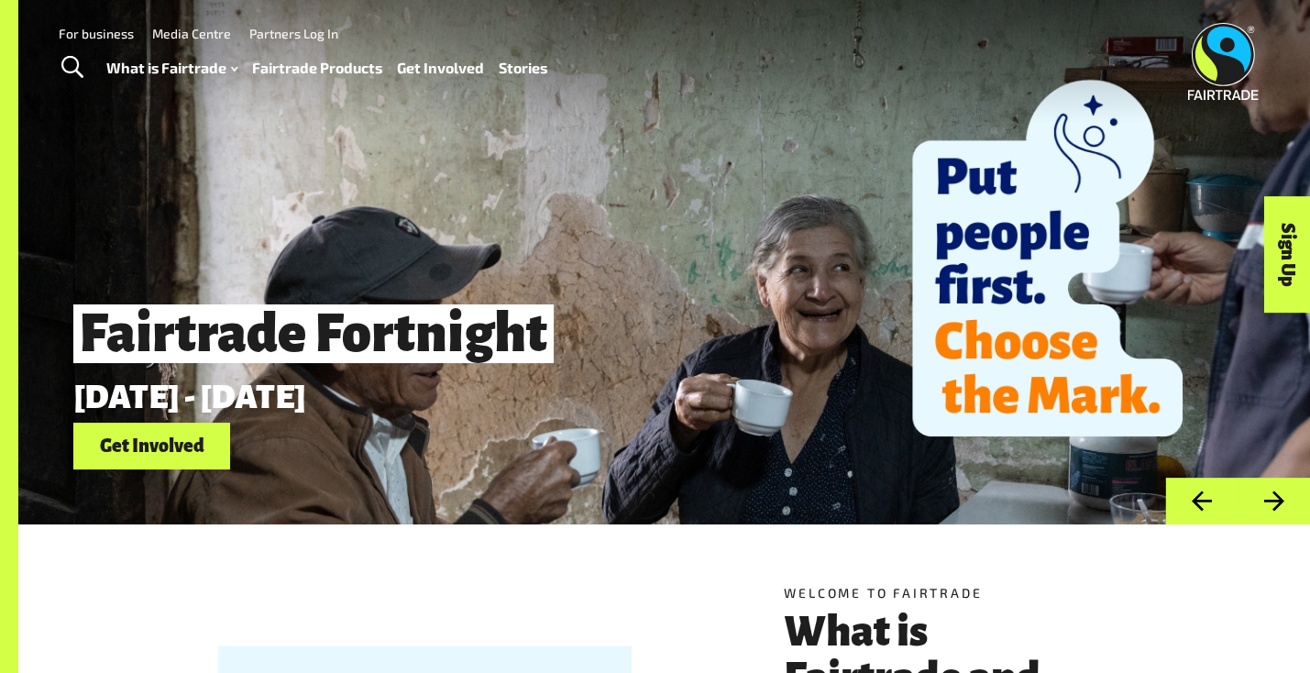
click at [326, 63] on link "Fairtrade Products" at bounding box center [316, 68] width 130 height 27
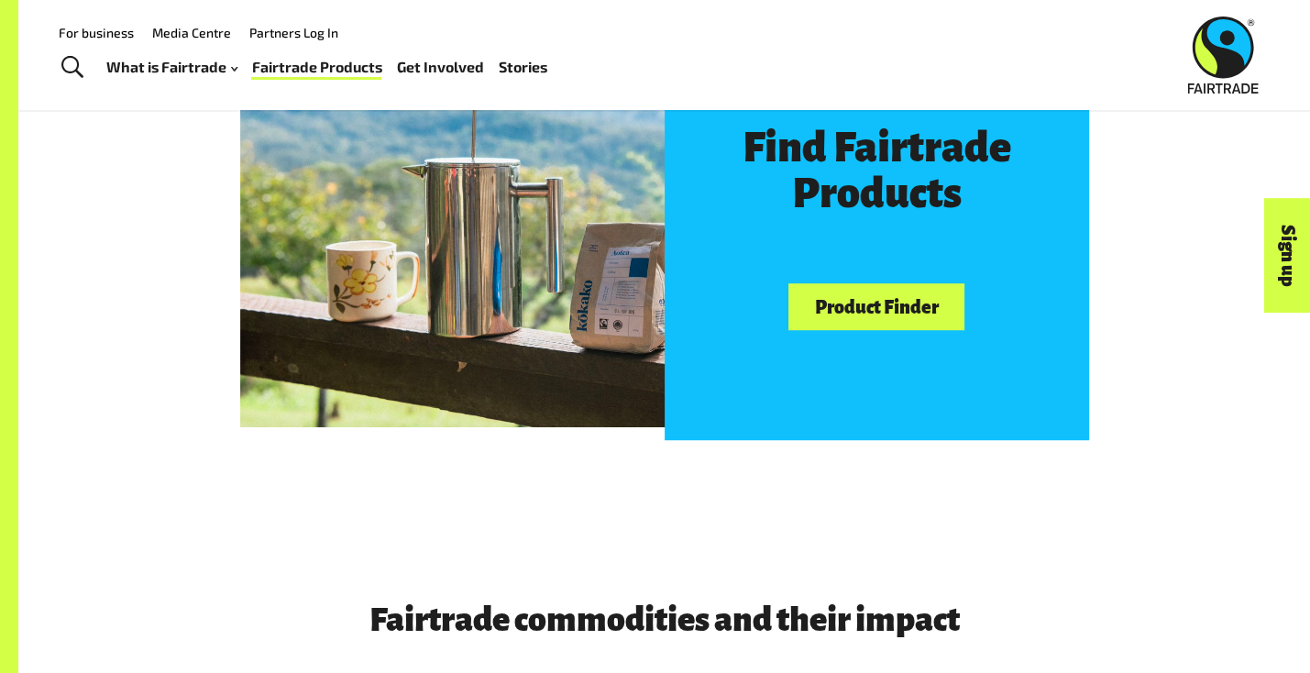
scroll to position [1008, 0]
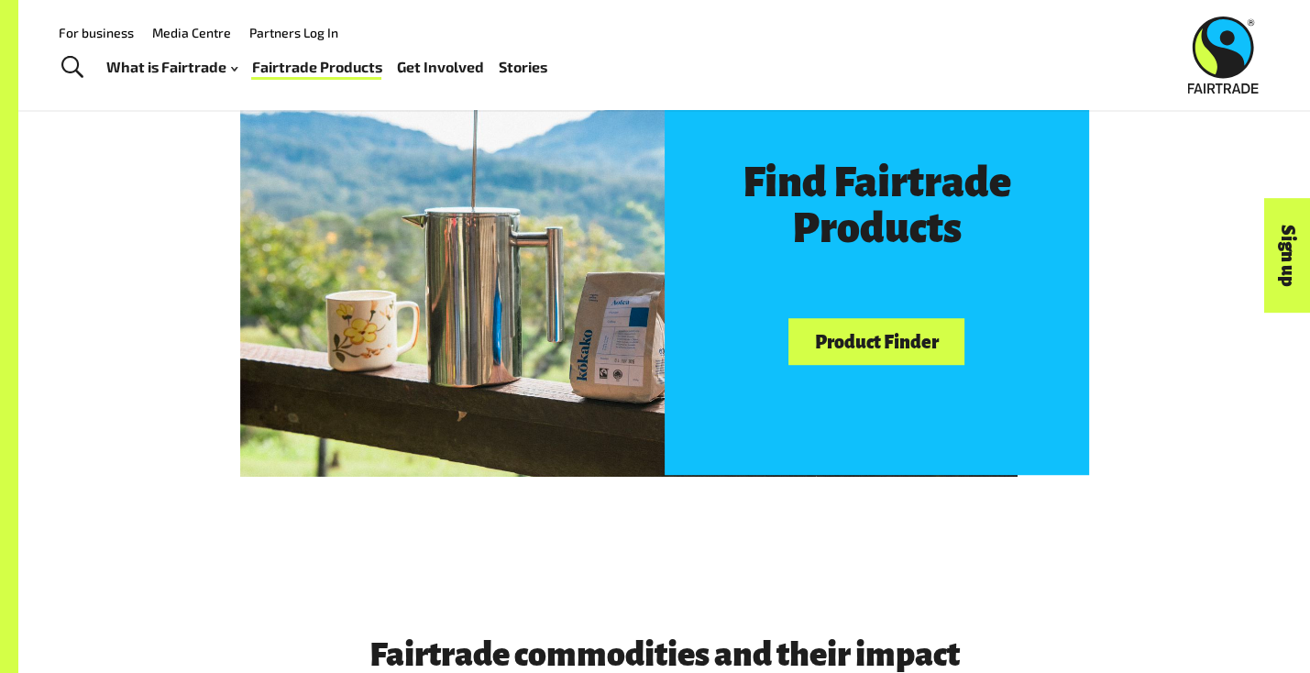
click at [919, 360] on link "Product Finder" at bounding box center [876, 341] width 176 height 47
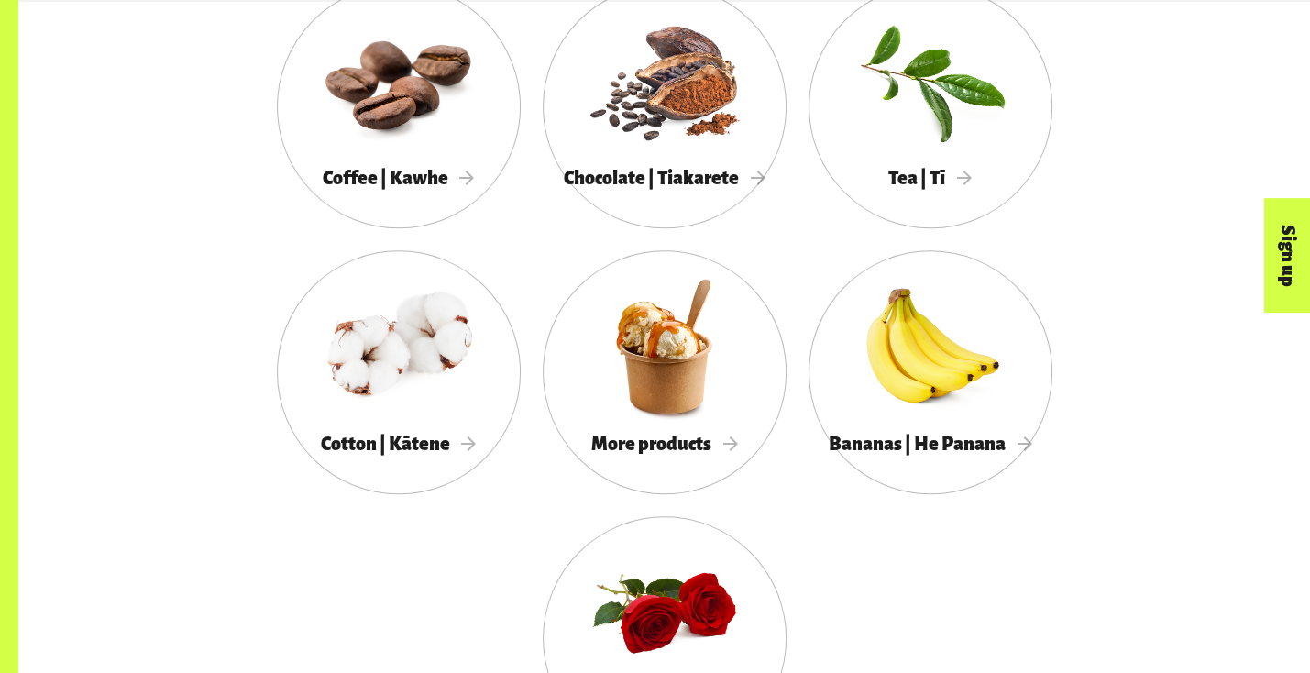
scroll to position [1742, 0]
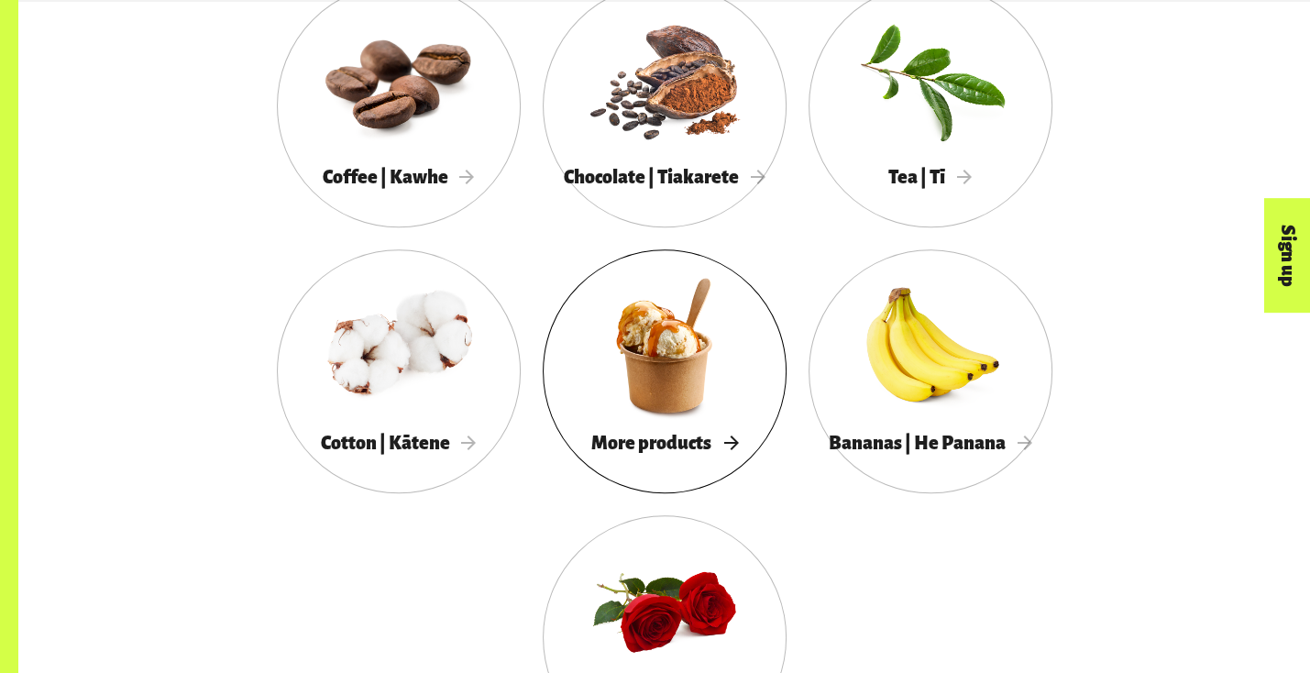
click at [591, 453] on span "More products" at bounding box center [664, 443] width 147 height 20
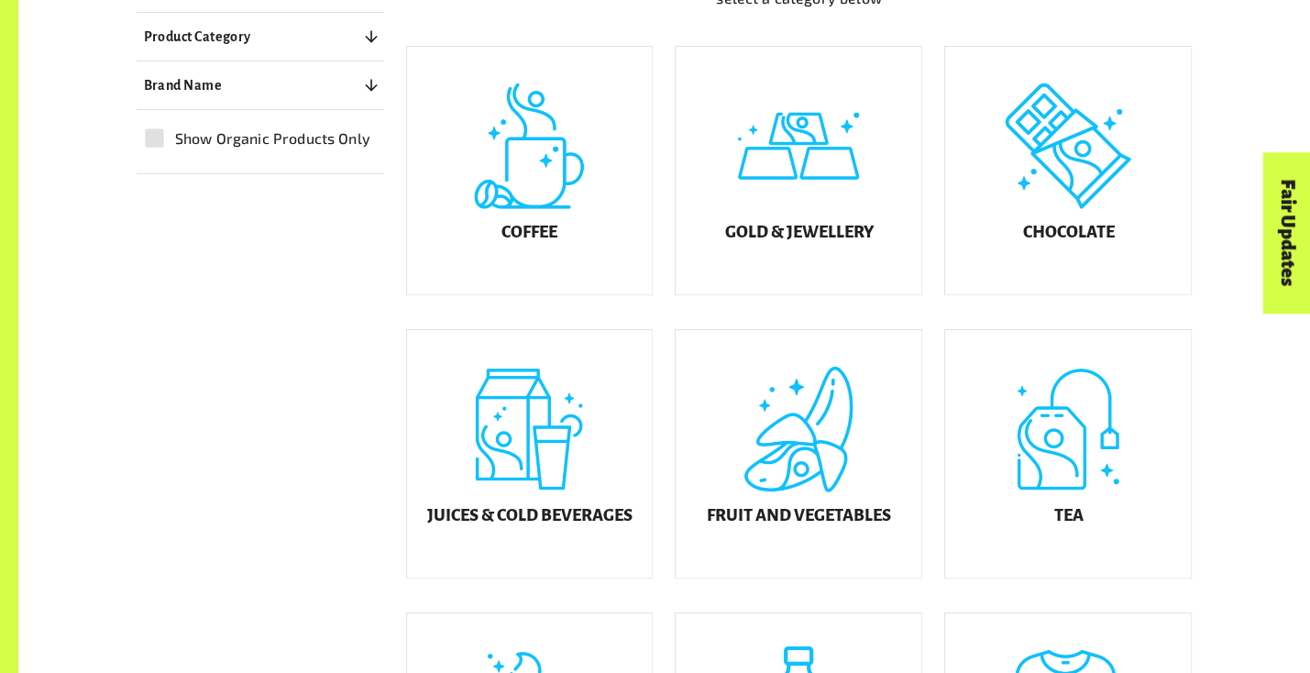
scroll to position [550, 0]
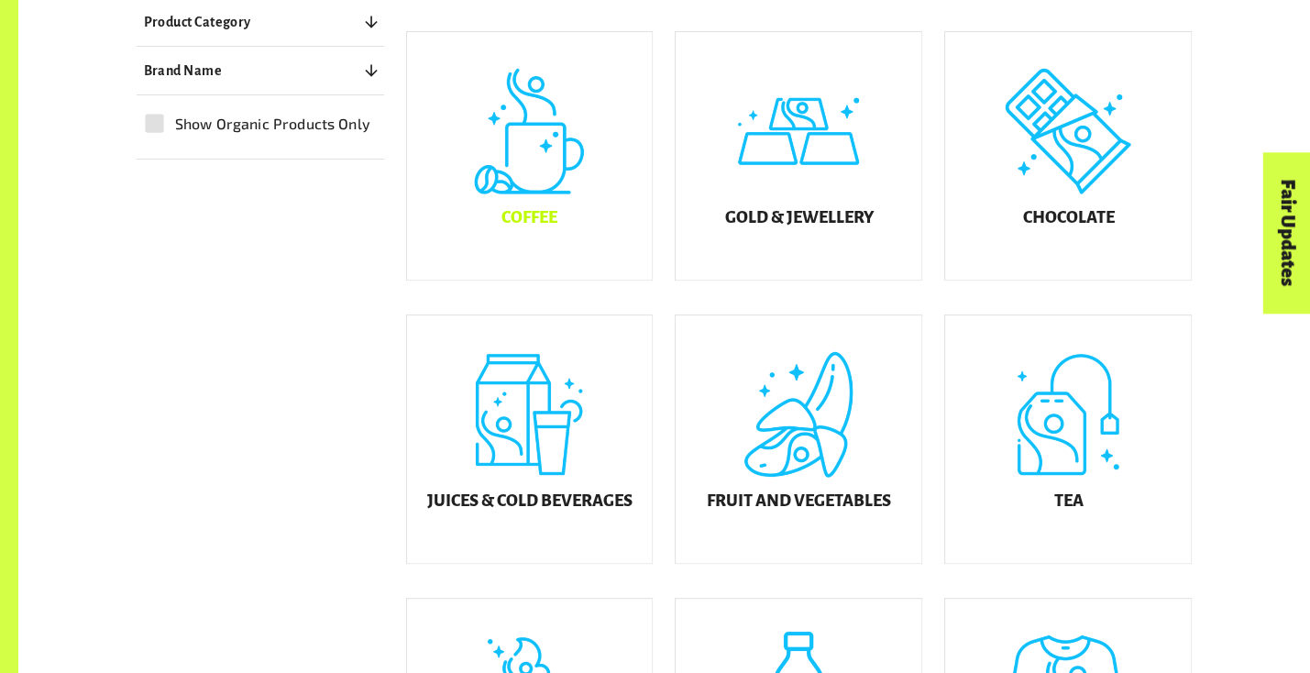
click at [539, 218] on div "Coffee" at bounding box center [530, 156] width 246 height 248
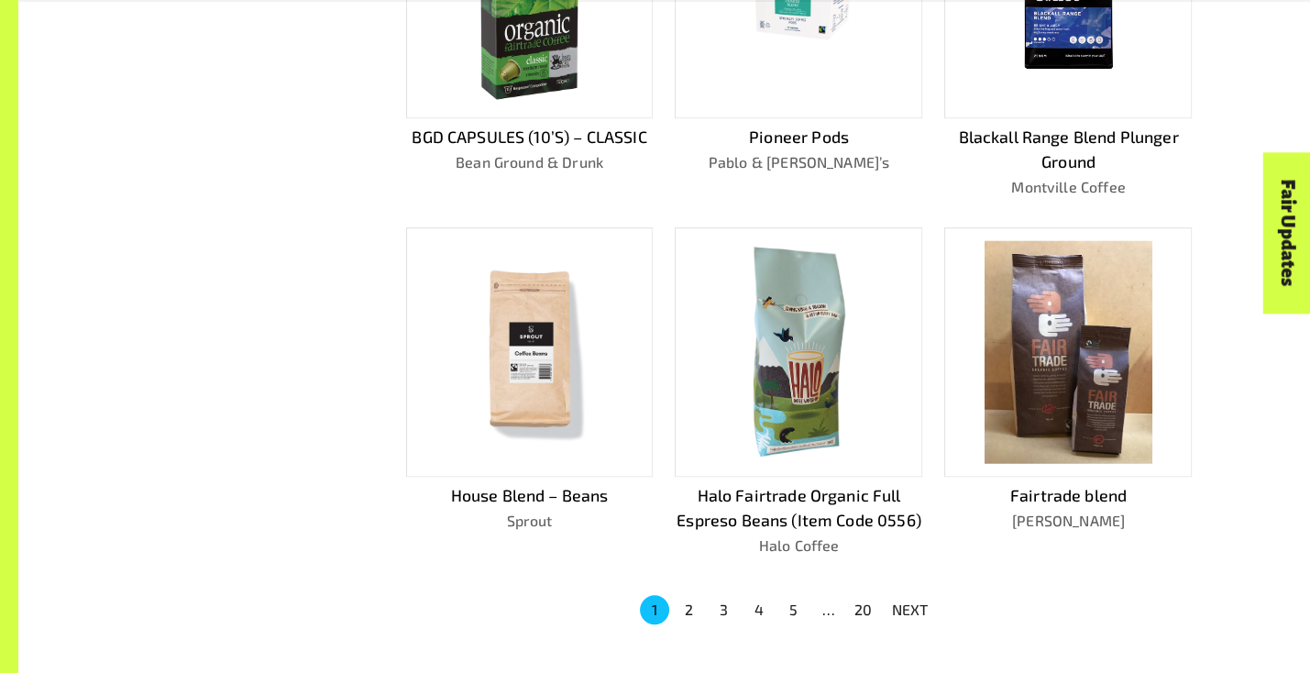
scroll to position [1052, 0]
drag, startPoint x: 691, startPoint y: 602, endPoint x: 708, endPoint y: 592, distance: 19.3
click at [691, 602] on button "2" at bounding box center [689, 608] width 29 height 29
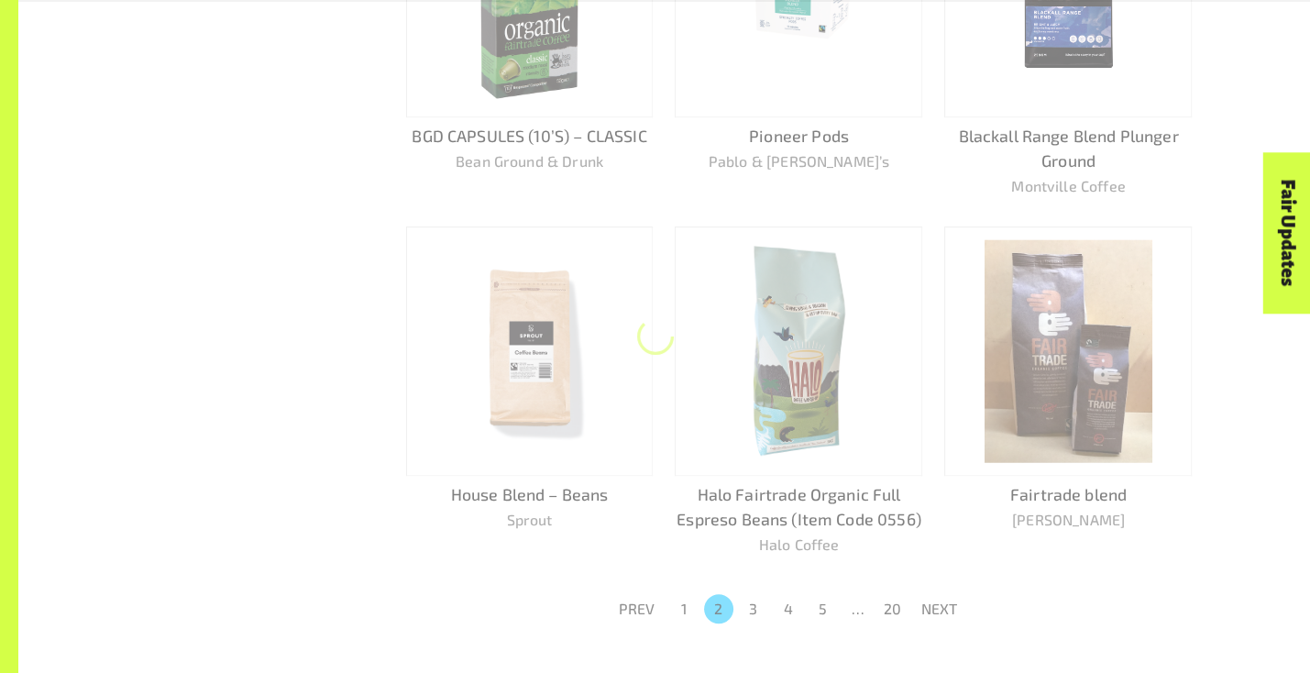
scroll to position [1004, 0]
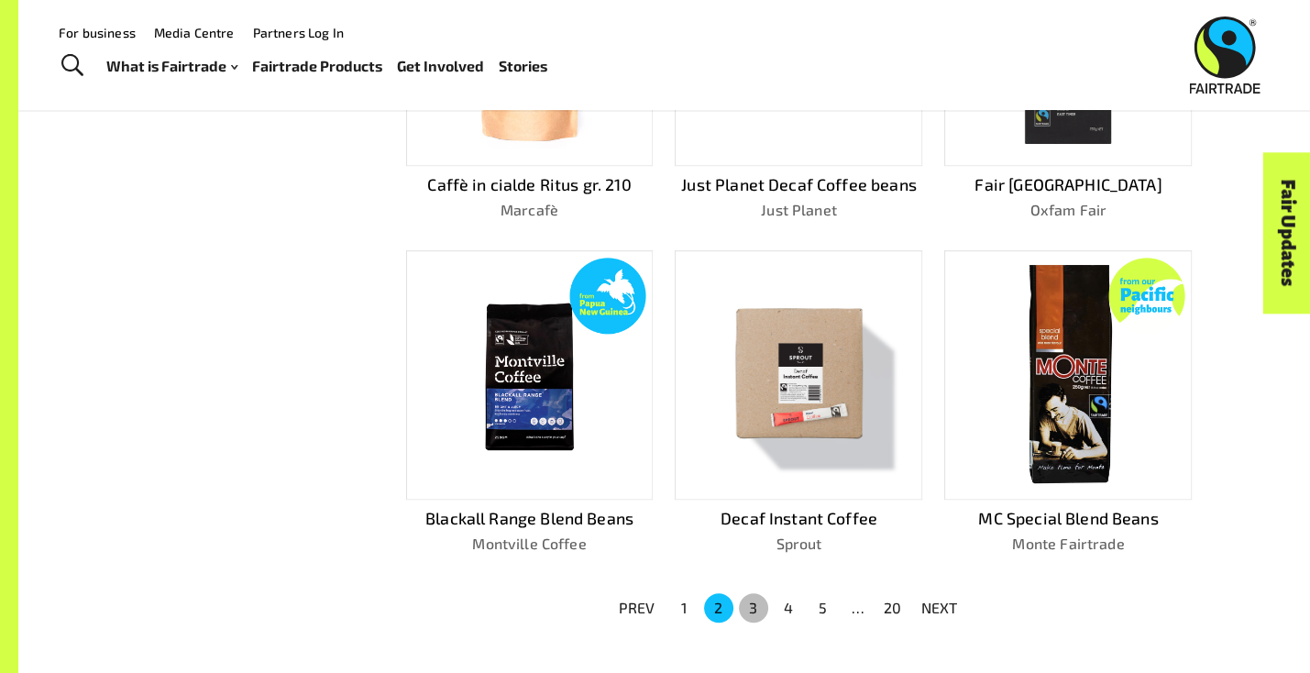
click at [754, 600] on button "3" at bounding box center [753, 607] width 29 height 29
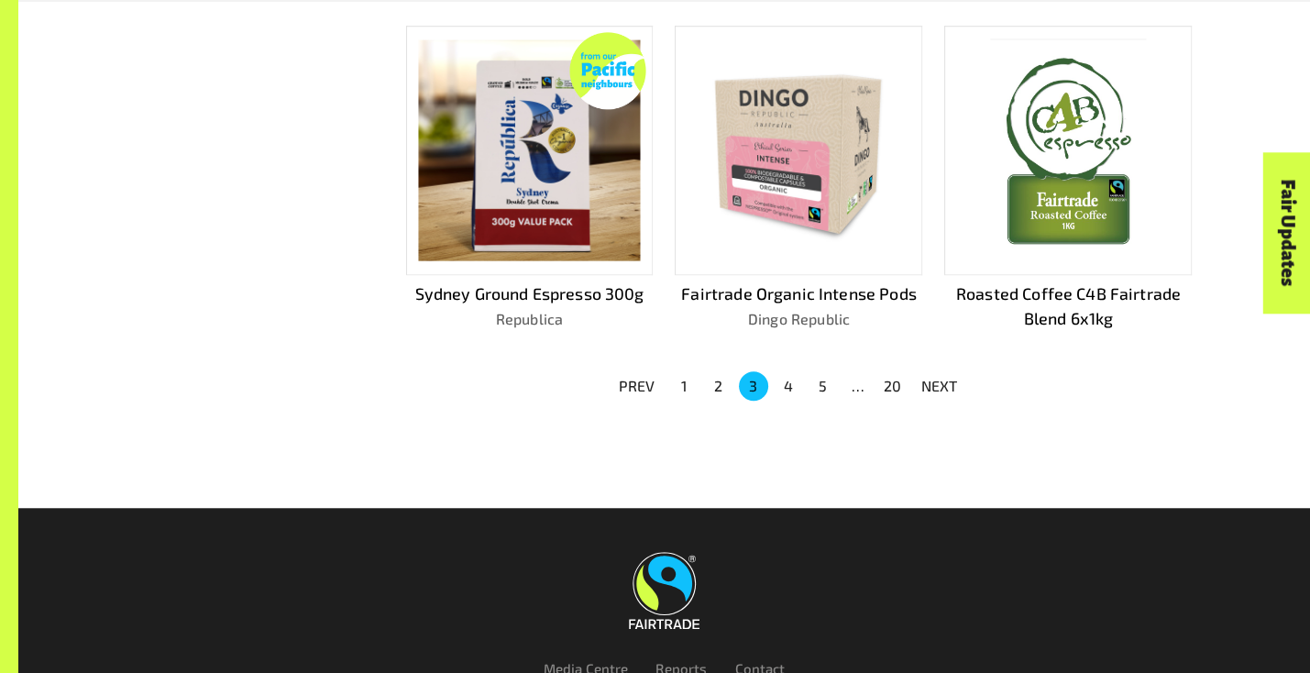
scroll to position [1305, 0]
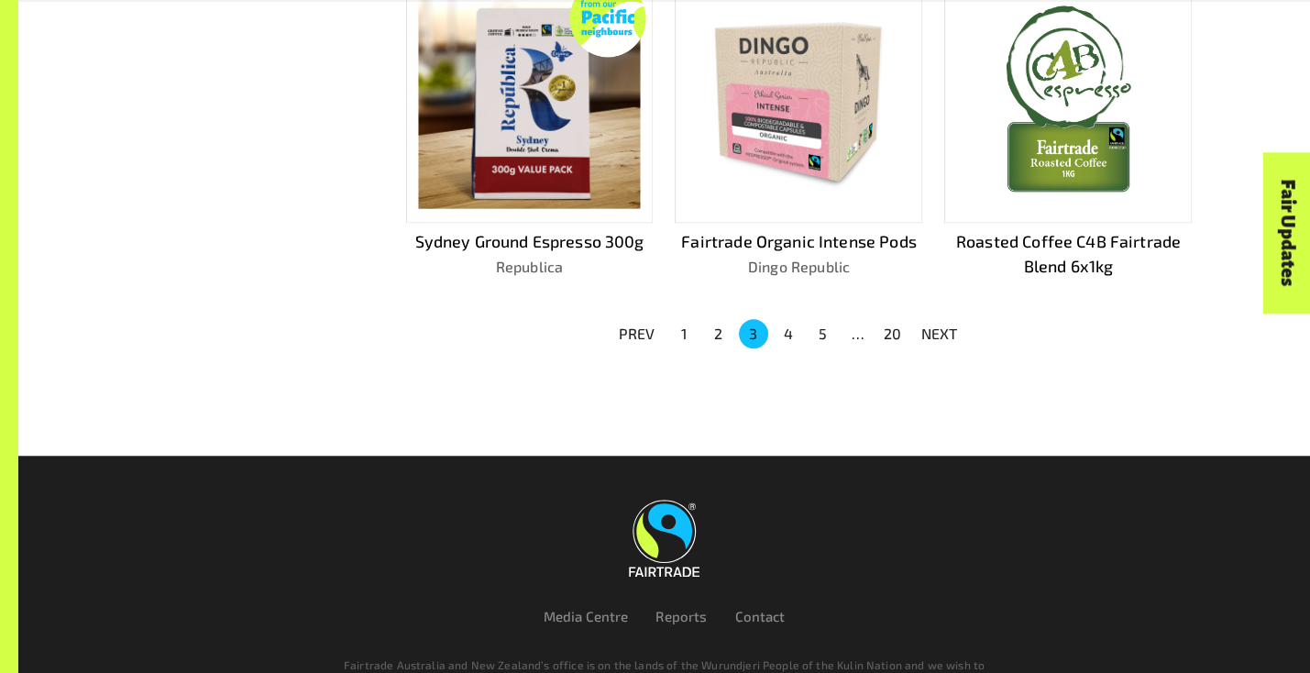
click at [792, 324] on button "4" at bounding box center [788, 333] width 29 height 29
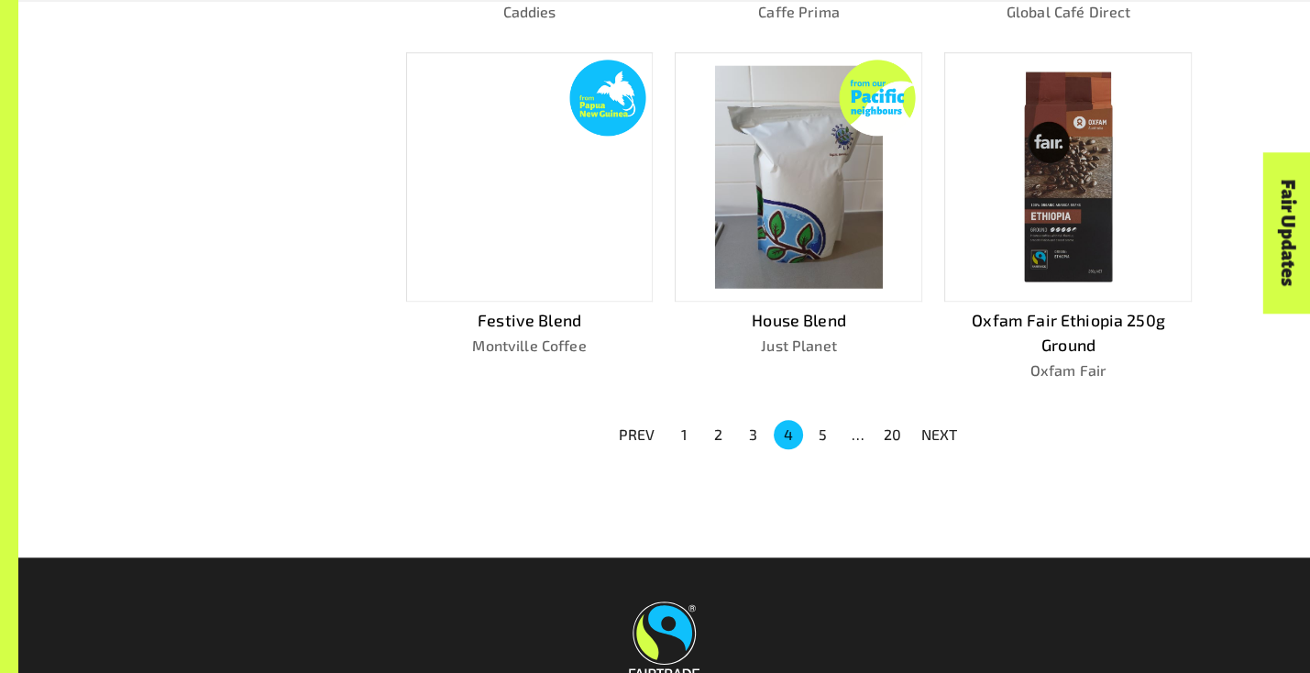
scroll to position [1212, 0]
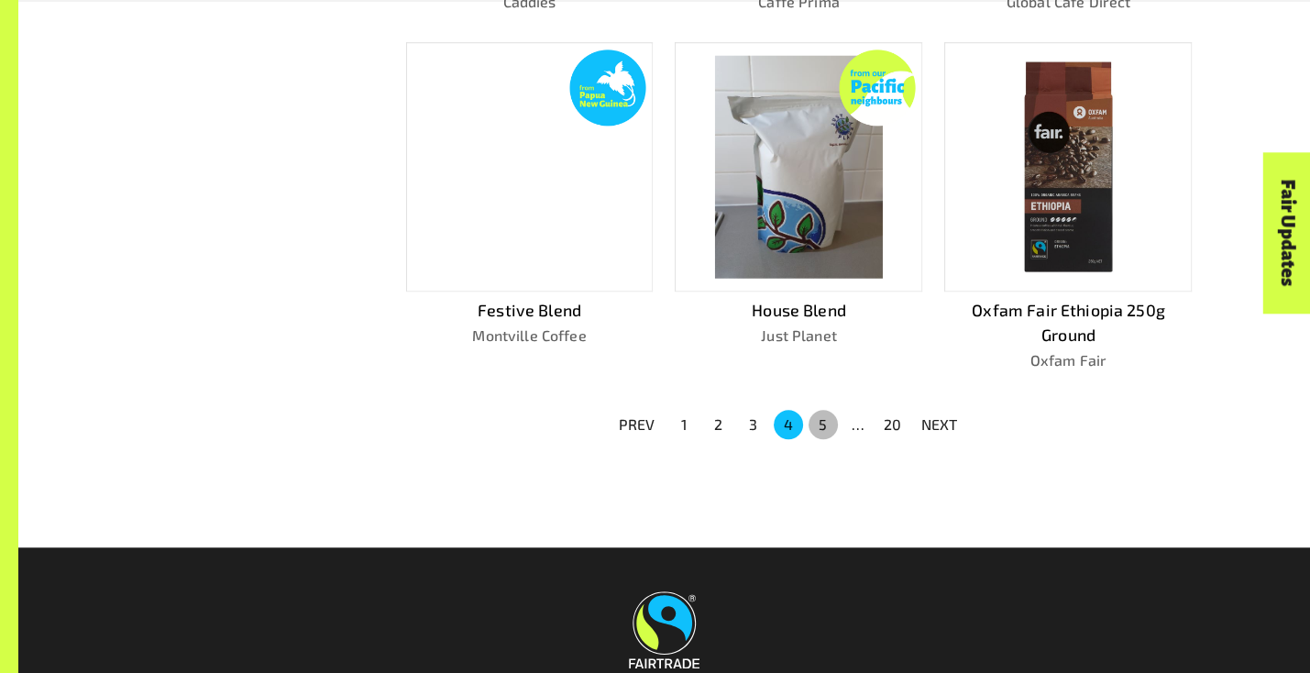
click at [818, 418] on button "5" at bounding box center [823, 424] width 29 height 29
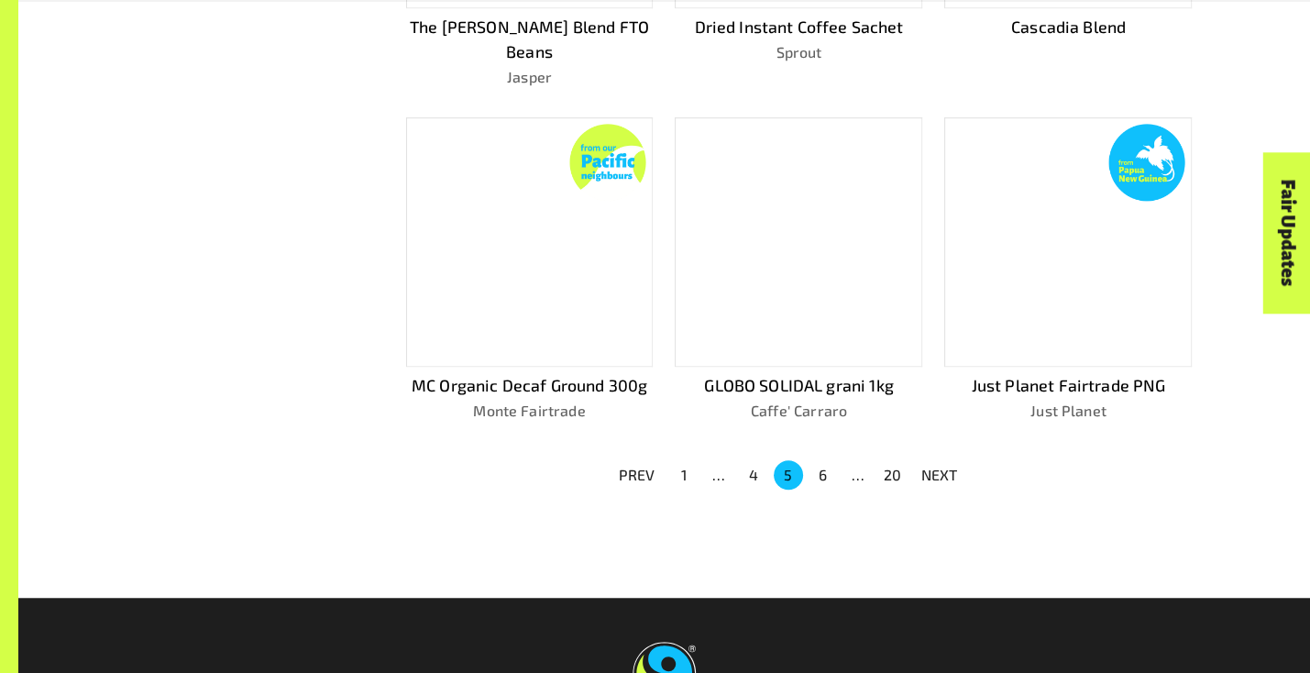
scroll to position [1279, 0]
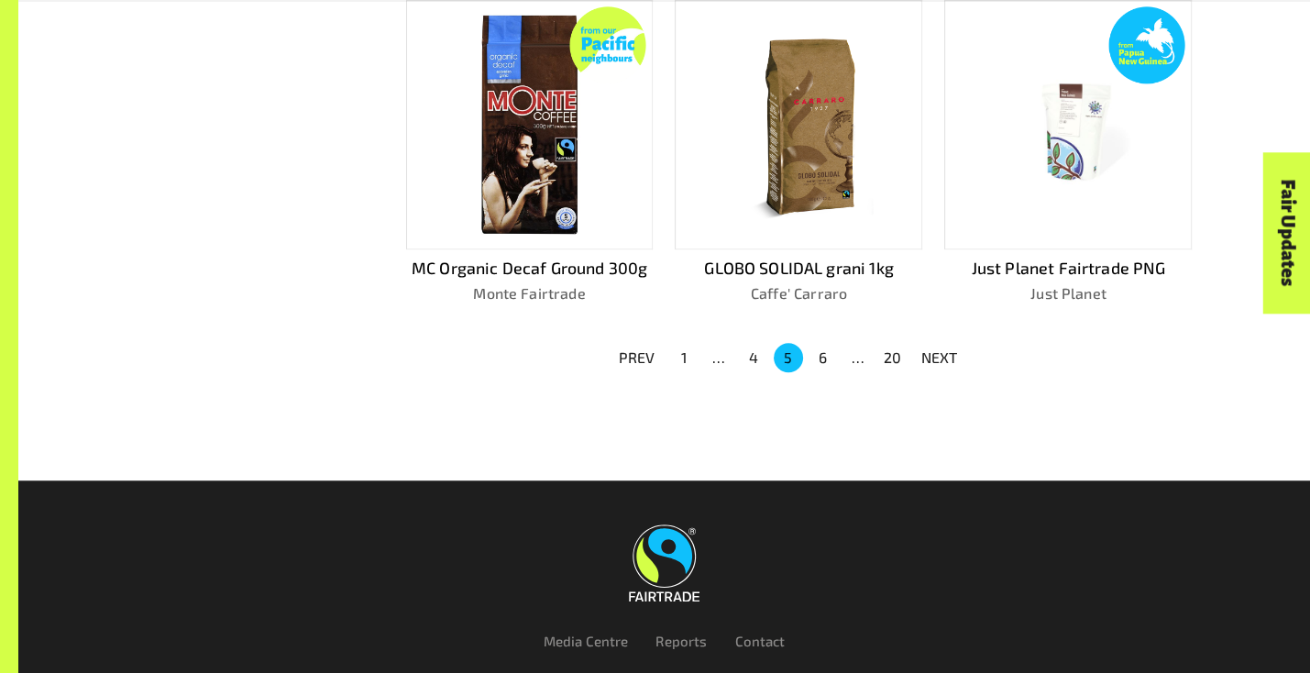
click at [819, 343] on button "6" at bounding box center [823, 357] width 29 height 29
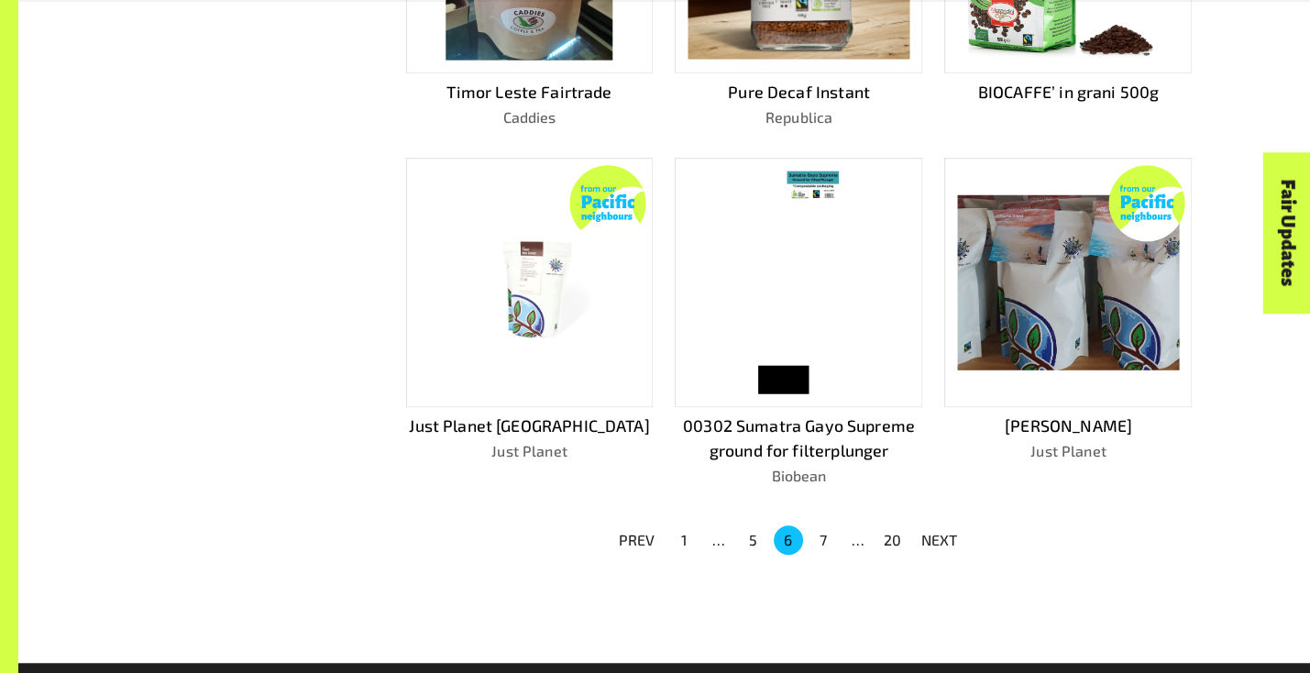
scroll to position [1212, 0]
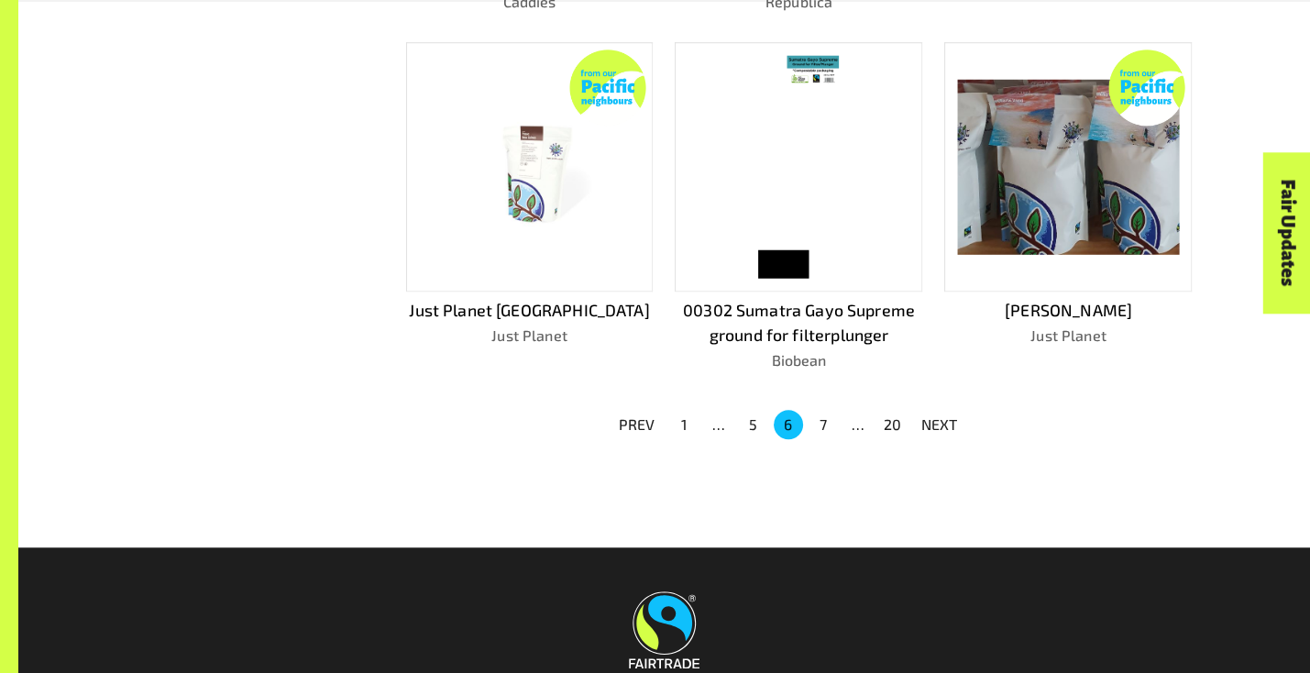
click at [823, 423] on button "7" at bounding box center [823, 424] width 29 height 29
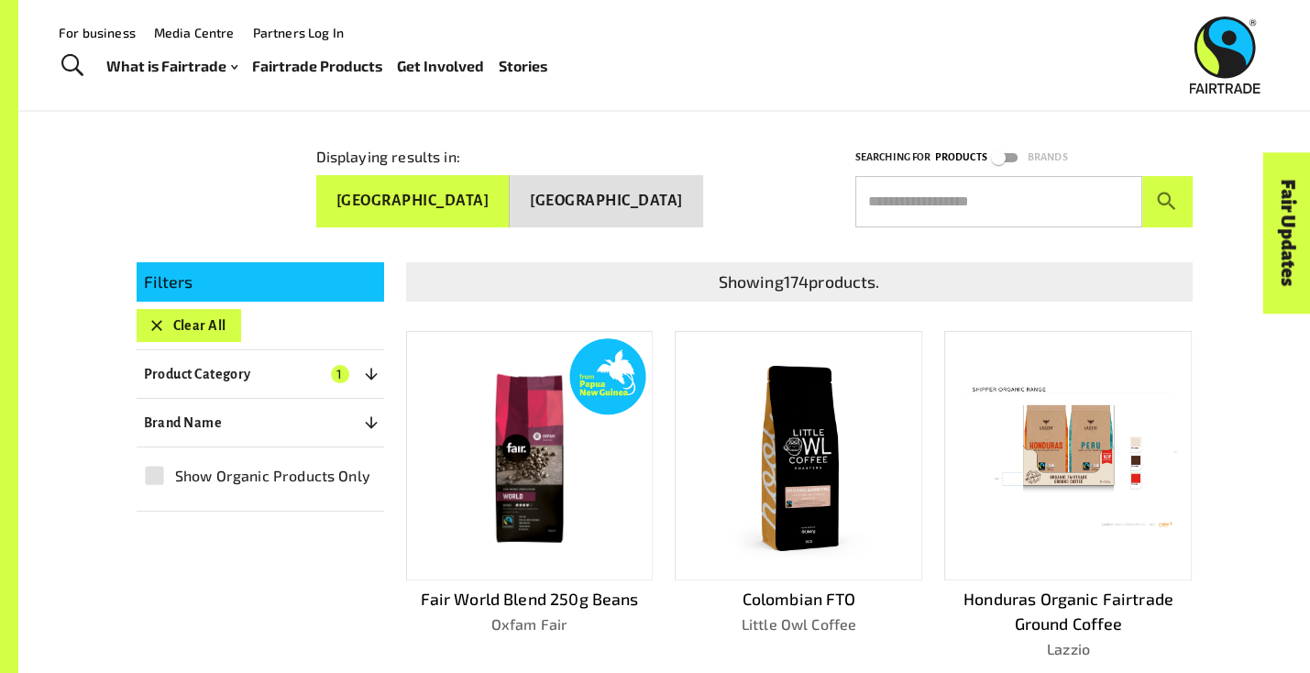
scroll to position [227, 0]
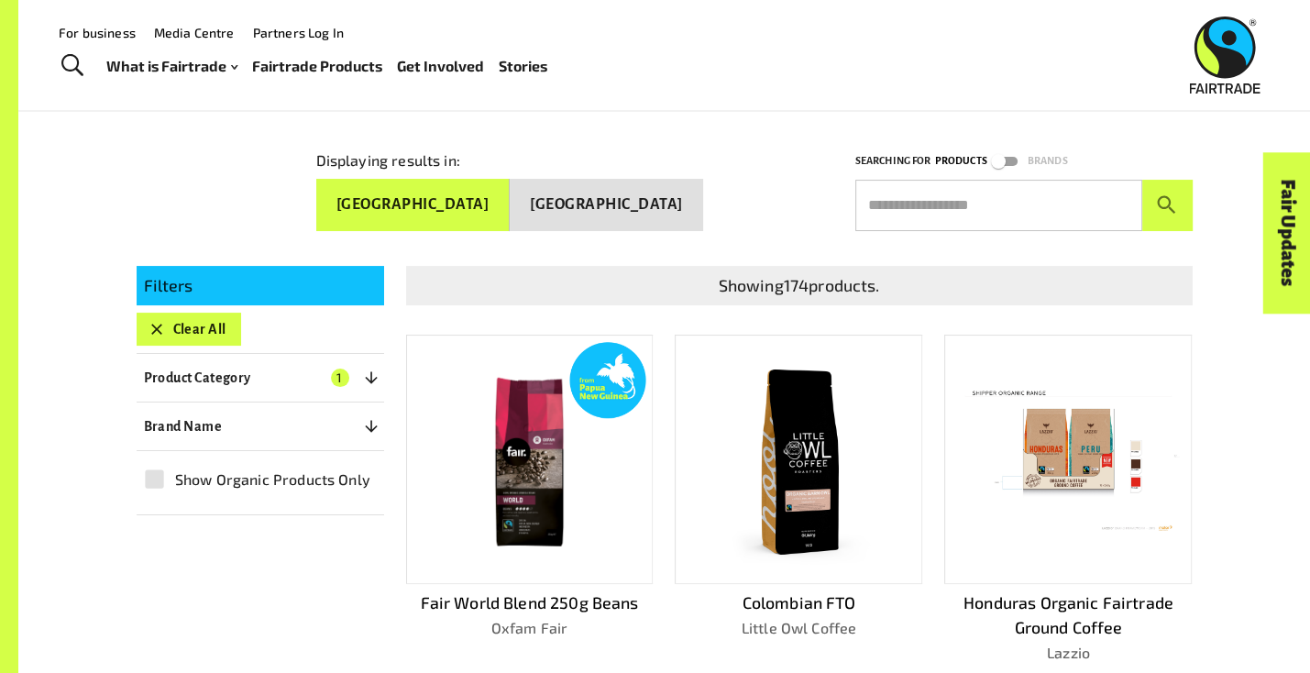
click at [241, 283] on p "Filters" at bounding box center [260, 285] width 233 height 25
click at [899, 208] on input "text" at bounding box center [998, 205] width 287 height 51
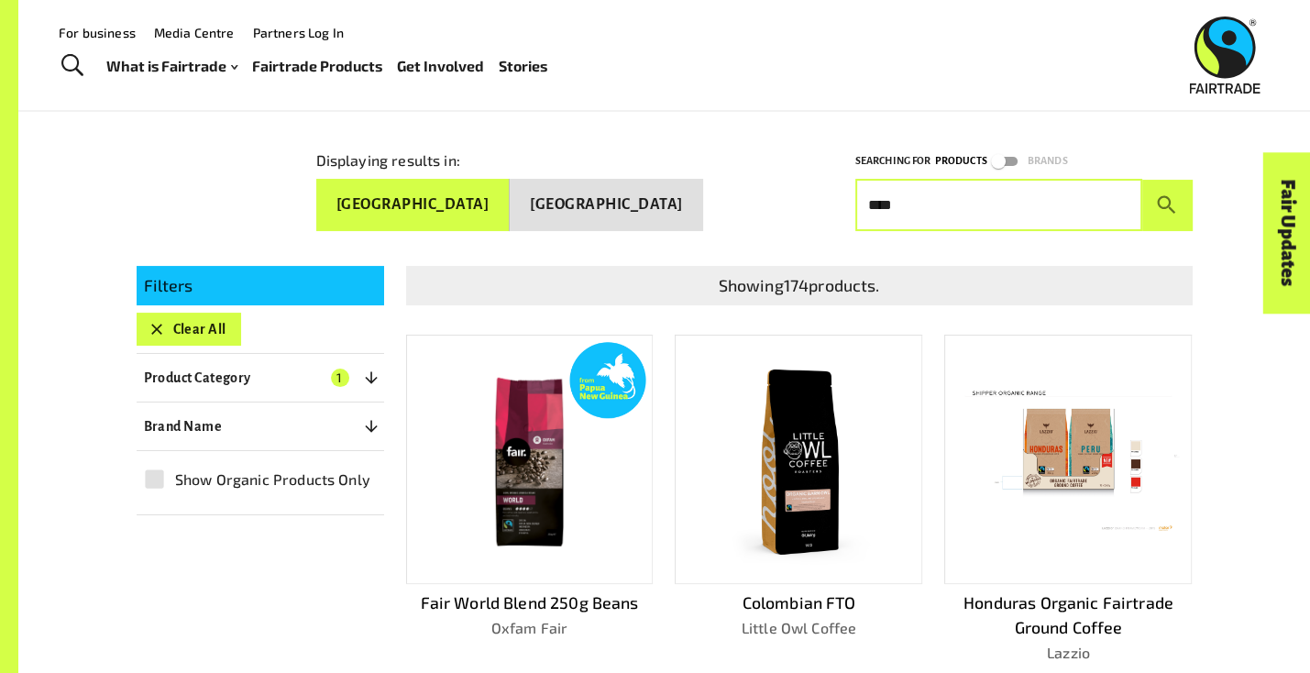
click at [1142, 180] on button "submit" at bounding box center [1167, 205] width 50 height 51
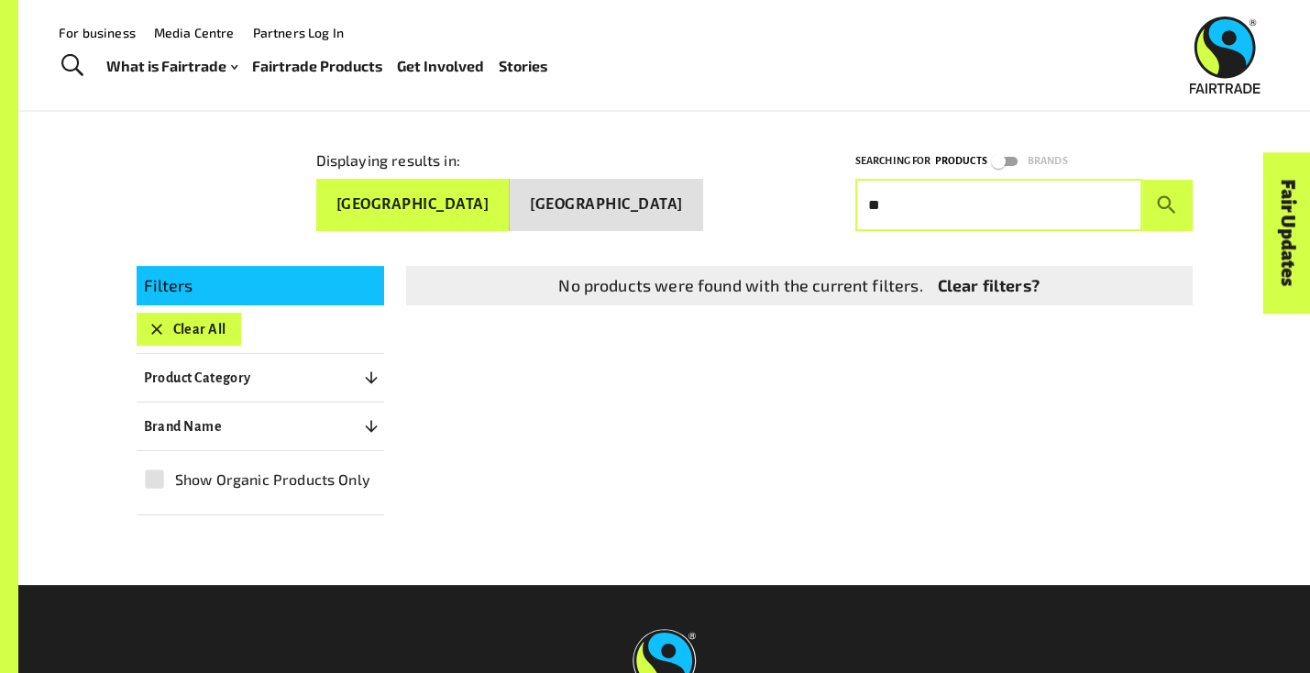
type input "*"
type input "******"
click at [1142, 180] on button "submit" at bounding box center [1167, 205] width 50 height 51
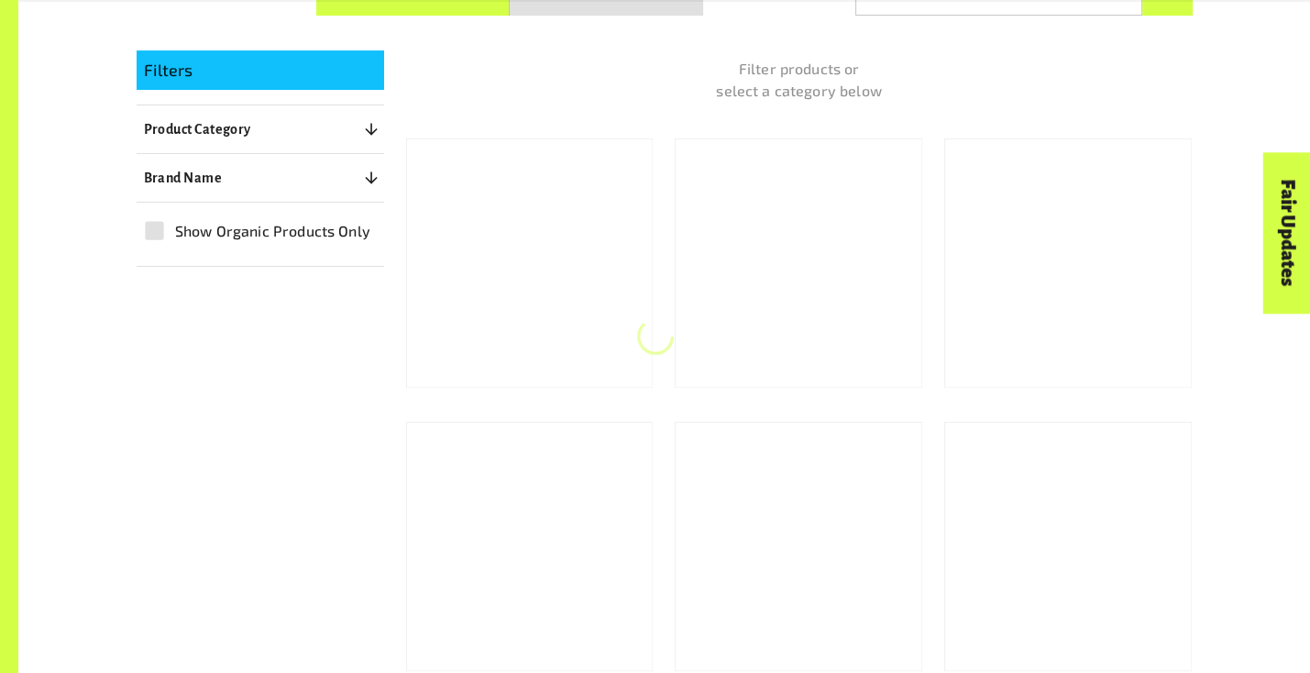
scroll to position [446, 0]
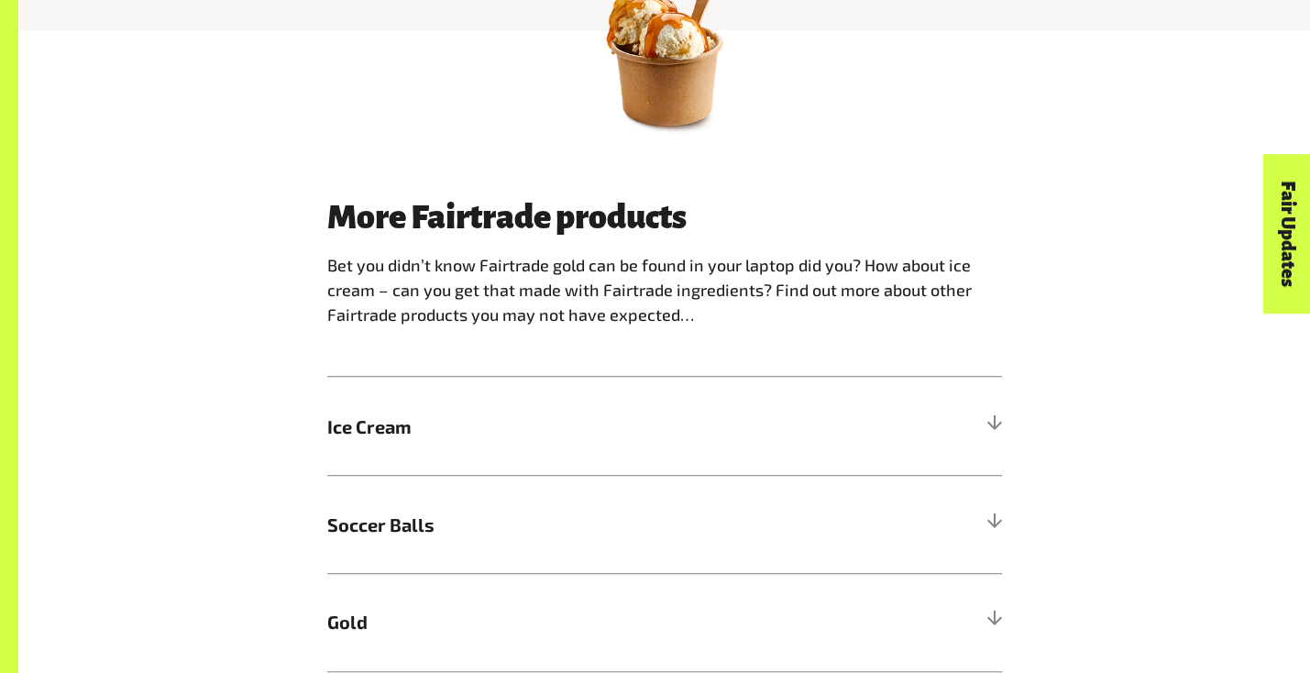
scroll to position [1100, 0]
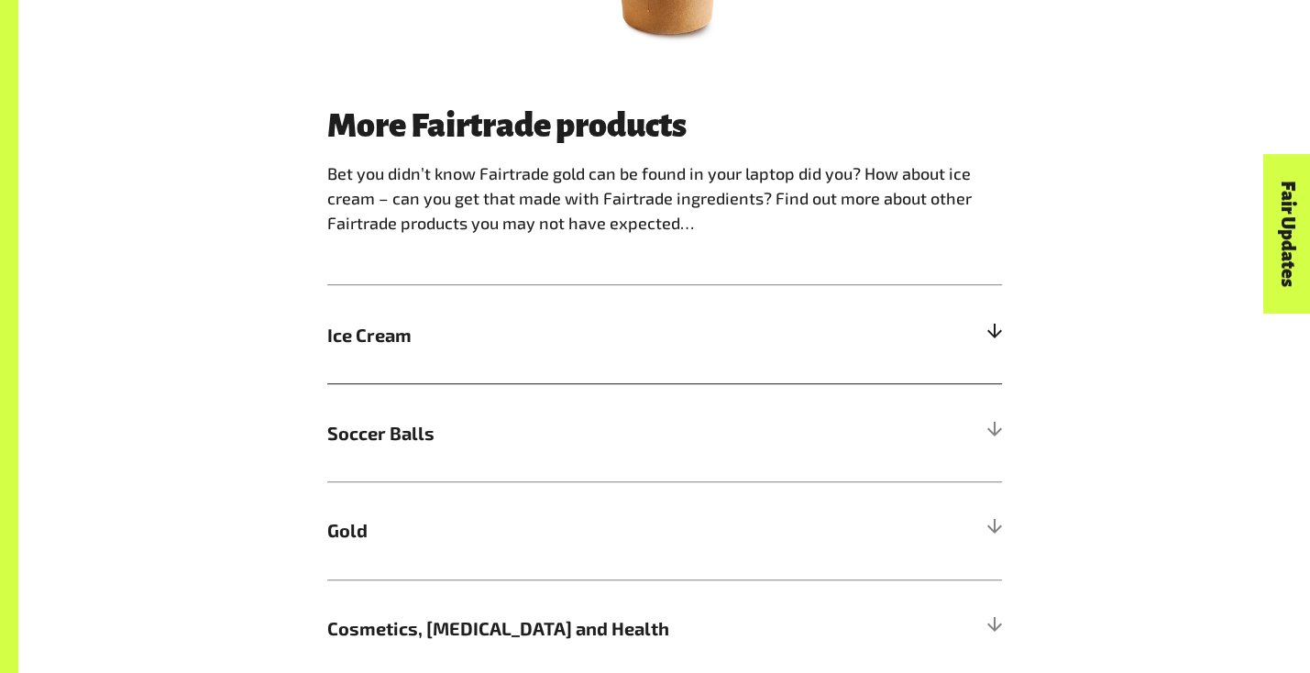
click at [1002, 326] on div at bounding box center [994, 334] width 17 height 17
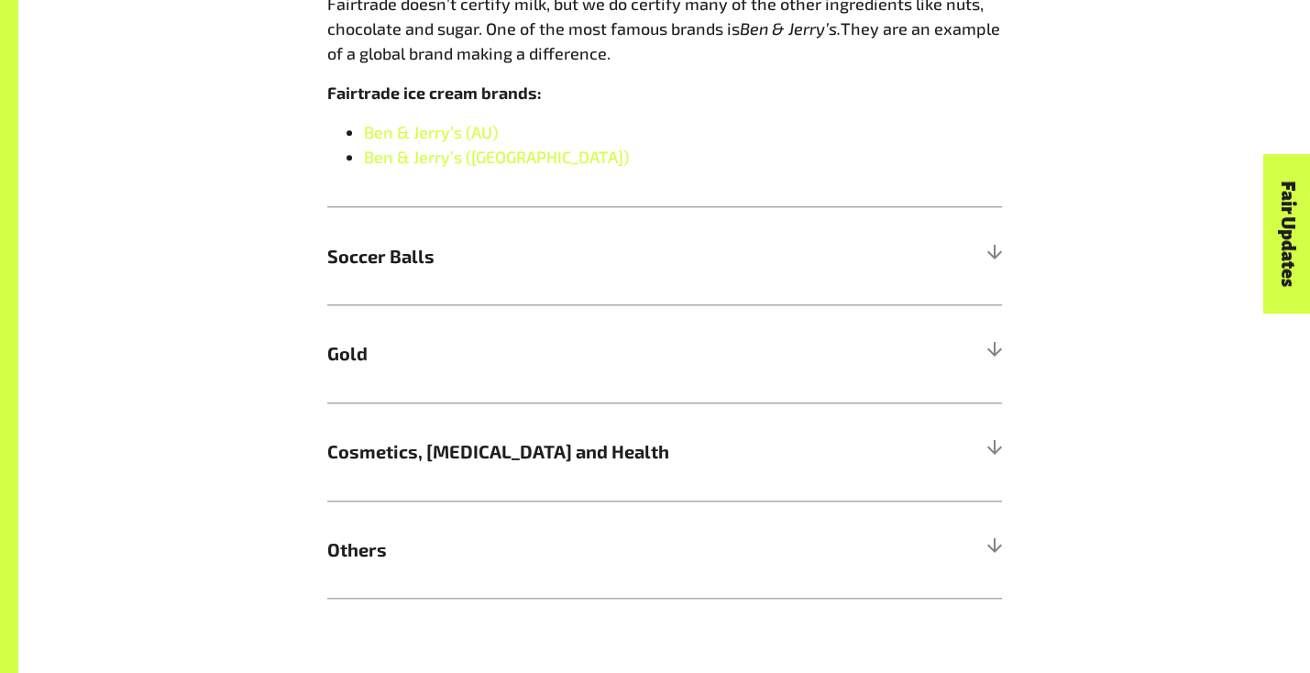
scroll to position [1558, 0]
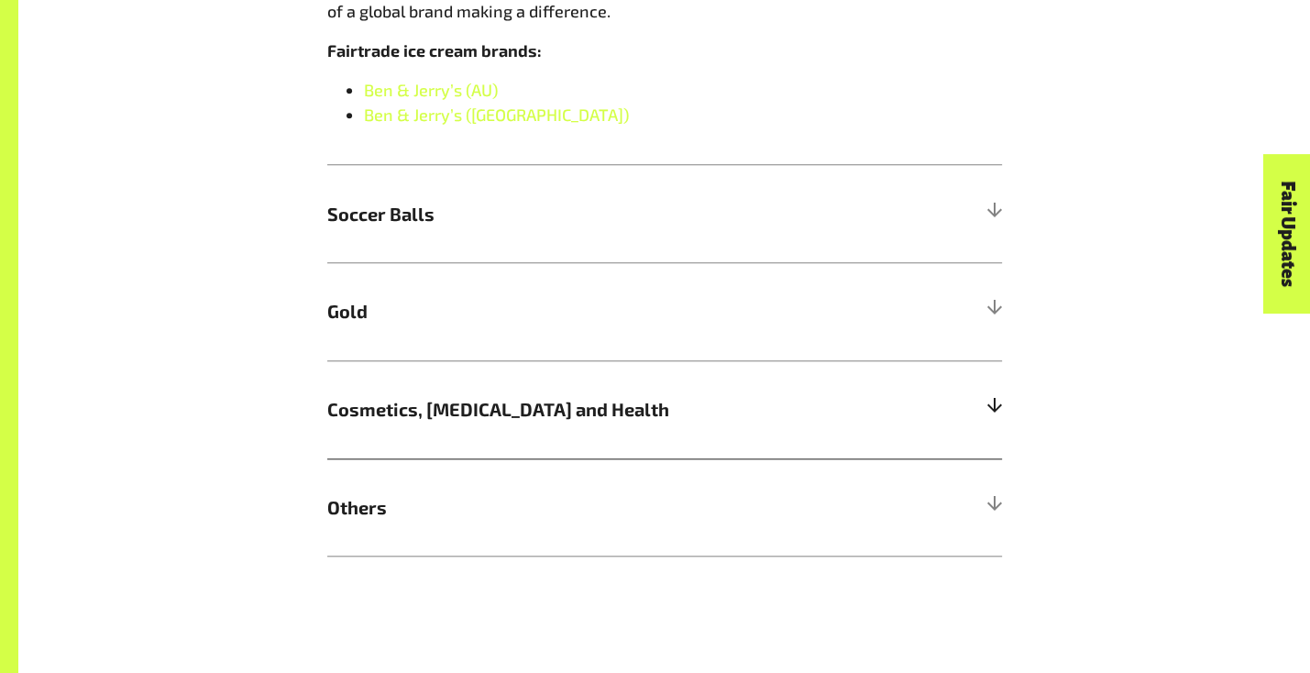
click at [1002, 360] on h5 "Cosmetics, Skin Care and Health" at bounding box center [664, 409] width 675 height 98
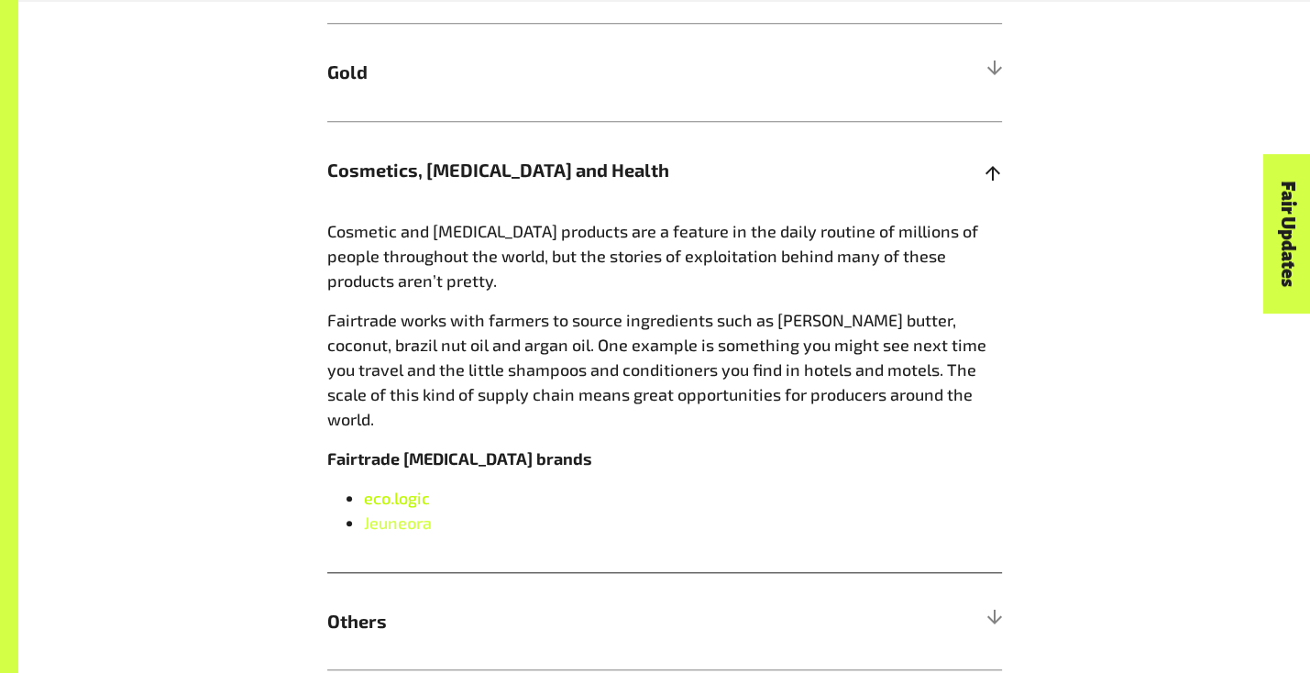
click at [383, 488] on span "eco.logic" at bounding box center [397, 498] width 66 height 20
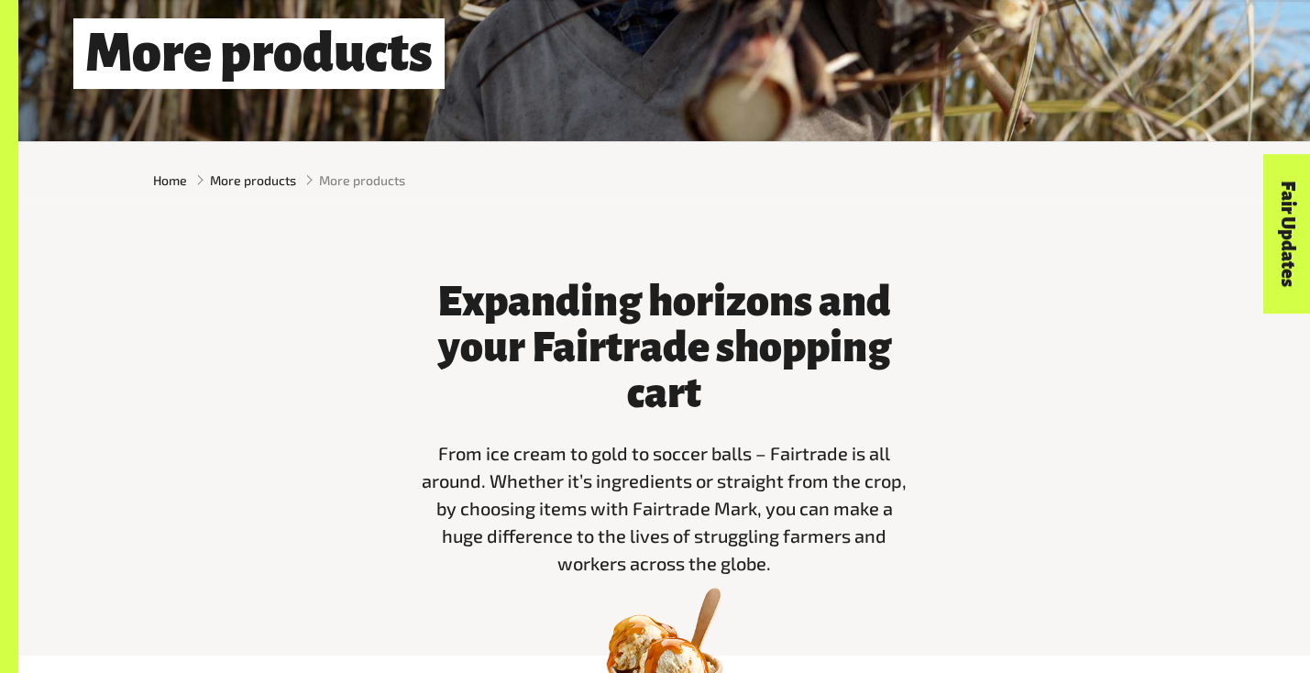
scroll to position [0, 0]
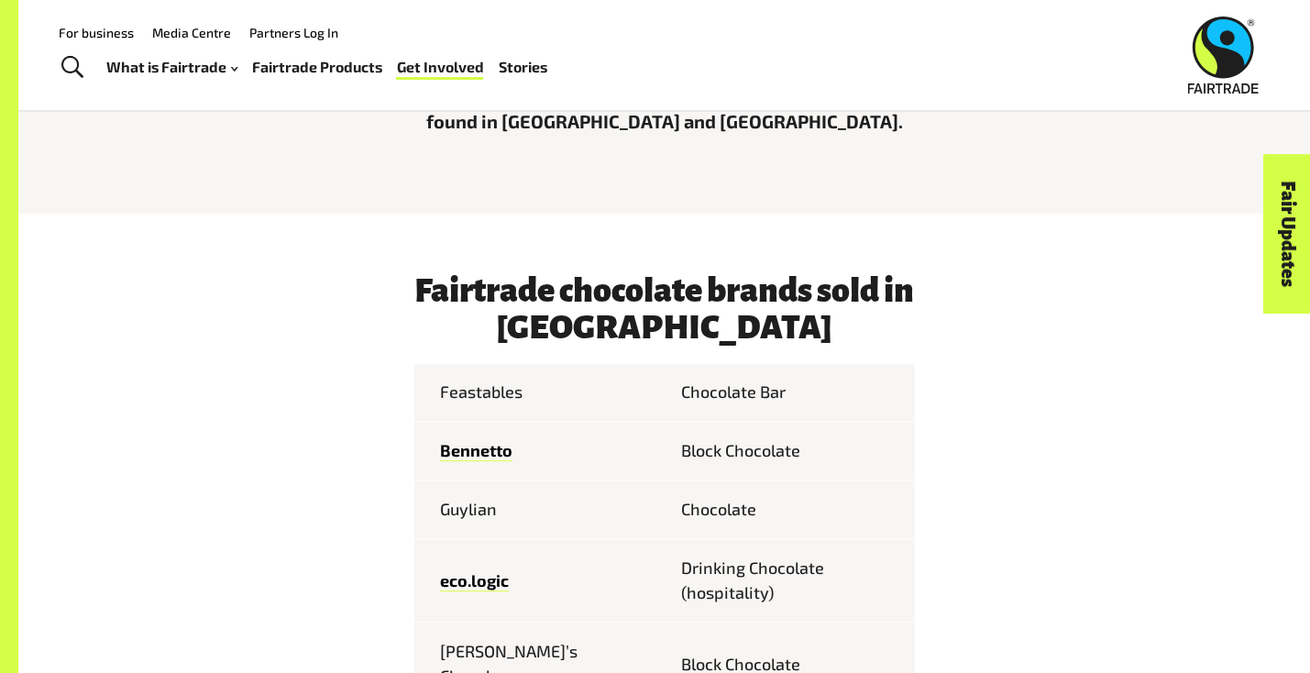
scroll to position [642, 0]
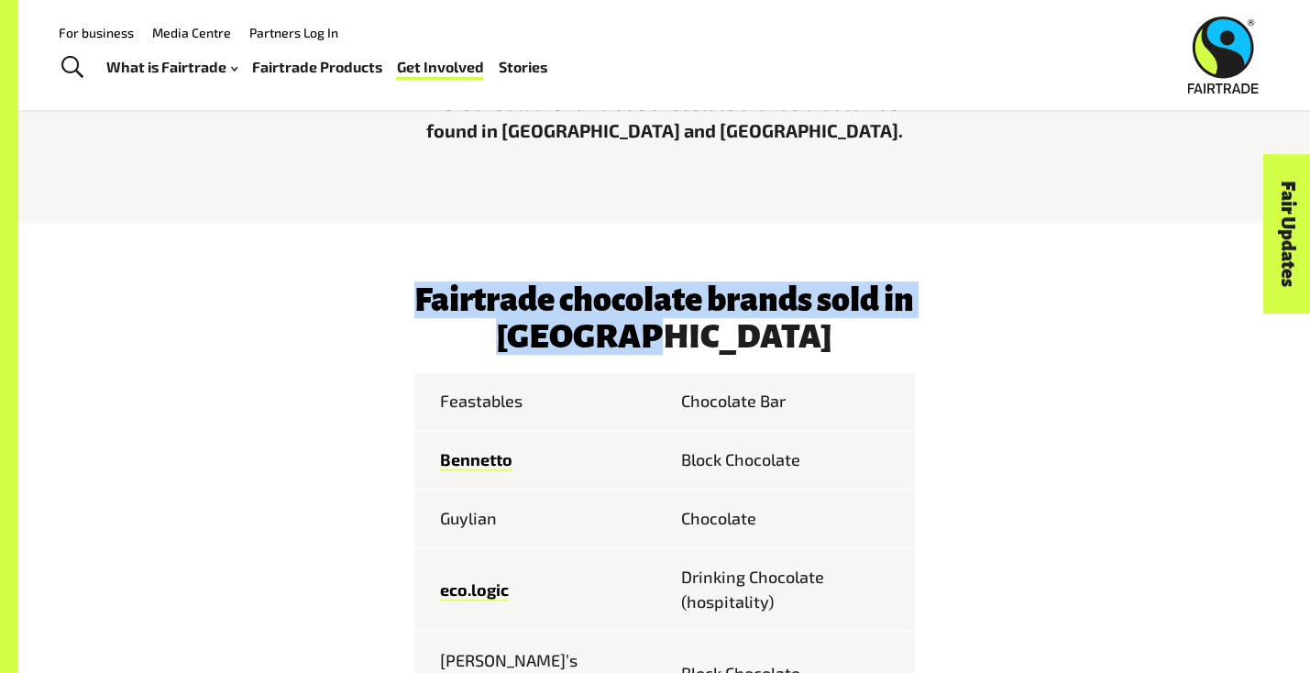
drag, startPoint x: 721, startPoint y: 342, endPoint x: 403, endPoint y: 305, distance: 320.2
click at [414, 305] on h3 "Fairtrade chocolate brands sold in [GEOGRAPHIC_DATA]" at bounding box center [664, 317] width 501 height 73
copy h3 "Fairtrade chocolate brands sold in [GEOGRAPHIC_DATA]"
